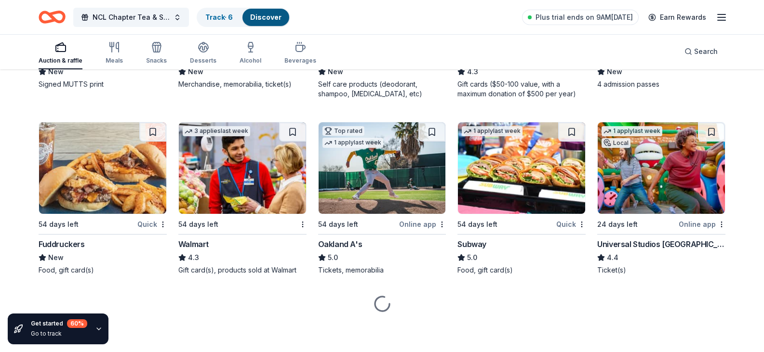
scroll to position [6499, 0]
click at [586, 14] on span "Plus trial ends on 9AM[DATE]" at bounding box center [584, 18] width 97 height 12
click at [627, 17] on span "Plus trial ends on 9AM[DATE]" at bounding box center [584, 18] width 97 height 12
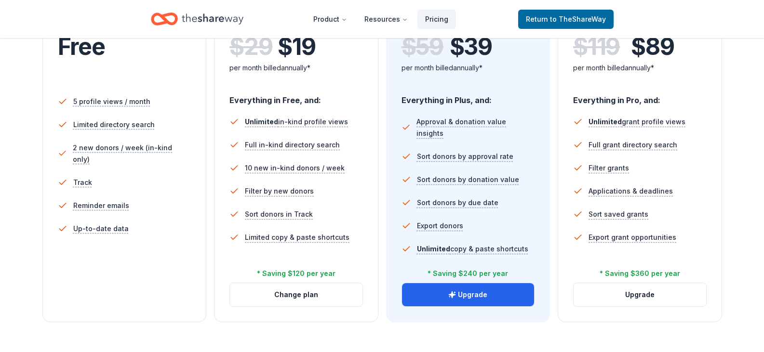
scroll to position [289, 0]
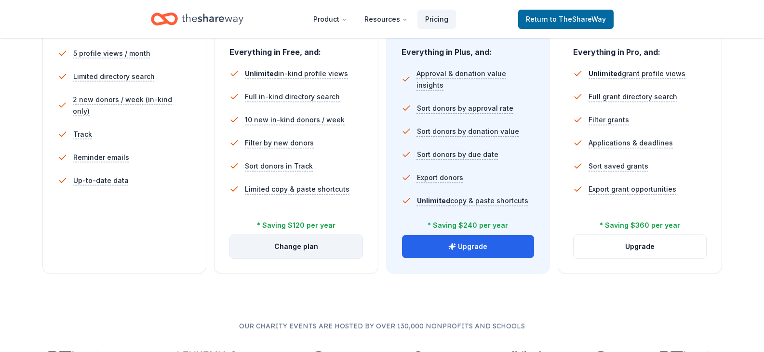
click at [288, 248] on button "Change plan" at bounding box center [296, 246] width 133 height 23
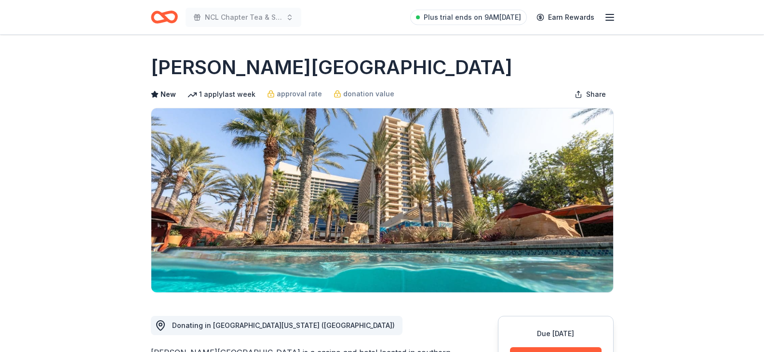
scroll to position [145, 0]
